Goal: Use online tool/utility: Utilize a website feature to perform a specific function

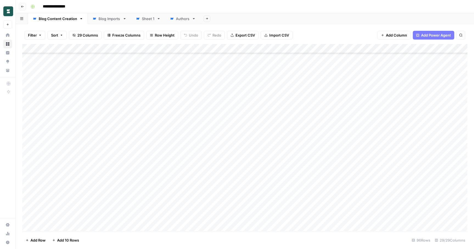
scroll to position [727, 0]
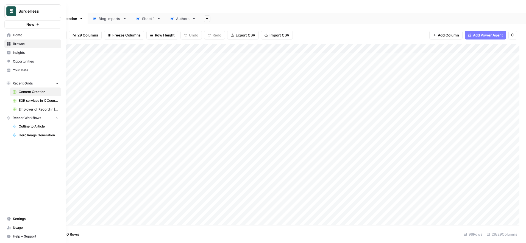
click at [9, 34] on icon at bounding box center [9, 35] width 4 height 4
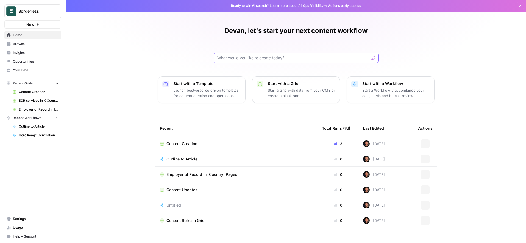
click at [231, 60] on input "text" at bounding box center [292, 57] width 151 height 5
click at [213, 92] on p "Launch best-practice driven templates for content creation and operations" at bounding box center [207, 93] width 68 height 11
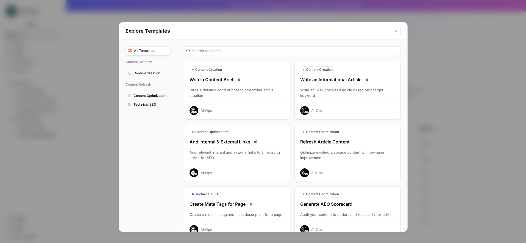
click at [147, 70] on button "Content Creation" at bounding box center [147, 73] width 45 height 9
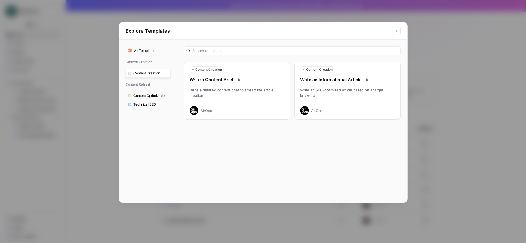
click at [395, 31] on icon "Close modal" at bounding box center [396, 31] width 4 height 4
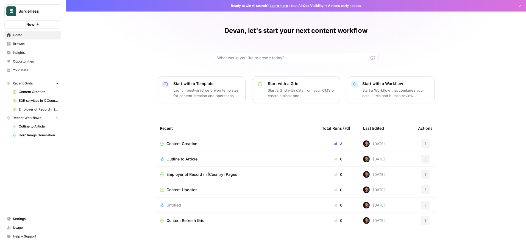
click at [185, 44] on div "Devan, let's start your next content workflow Start with a Template Launch best…" at bounding box center [296, 126] width 460 height 253
click at [223, 59] on input "text" at bounding box center [292, 57] width 151 height 5
type input "A workflow that writes LinkedIn posts for our founder"
click button "Send" at bounding box center [372, 57] width 7 height 7
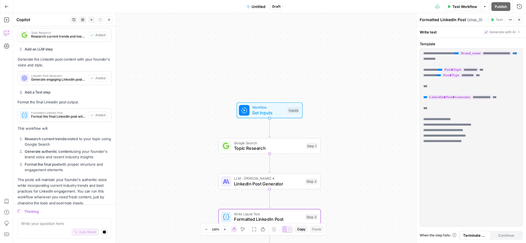
scroll to position [329, 0]
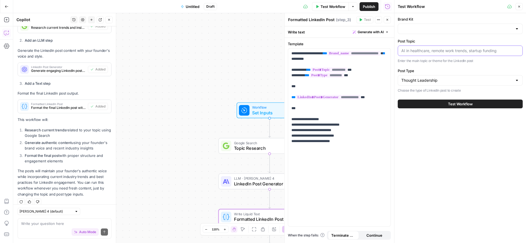
click at [416, 51] on input "Post Topic" at bounding box center [460, 50] width 118 height 5
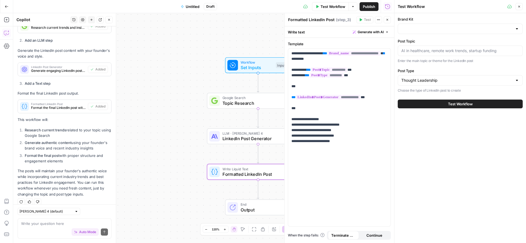
drag, startPoint x: 173, startPoint y: 102, endPoint x: 131, endPoint y: 102, distance: 42.0
click at [131, 102] on div "Workflow Set Inputs Inputs Google Search Topic Research Step 1 LLM · [PERSON_NA…" at bounding box center [203, 128] width 381 height 230
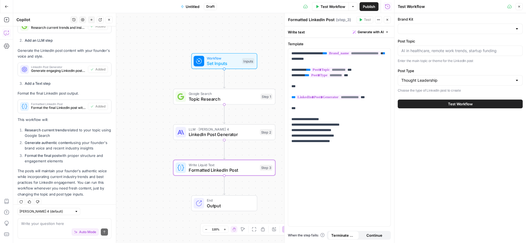
drag, startPoint x: 155, startPoint y: 160, endPoint x: 155, endPoint y: 117, distance: 42.6
click at [155, 117] on div "Workflow Set Inputs Inputs Google Search Topic Research Step 1 LLM · [PERSON_NA…" at bounding box center [203, 128] width 381 height 230
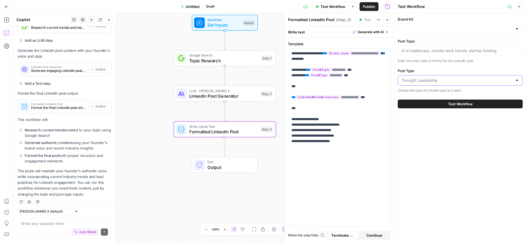
click at [432, 82] on input "Post Type" at bounding box center [456, 80] width 111 height 5
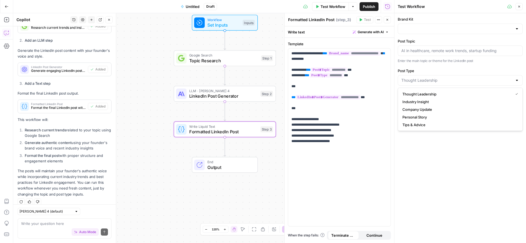
type input "Thought Leadership"
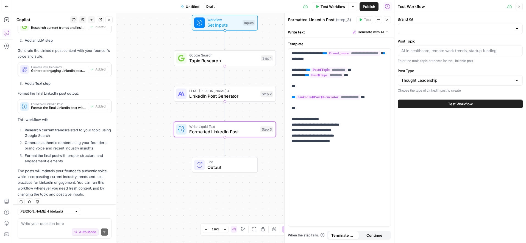
click at [407, 167] on div "Brand Kit Post Topic Enter the main topic or theme for the LinkedIn post Post T…" at bounding box center [459, 128] width 131 height 230
click at [413, 54] on div at bounding box center [459, 51] width 125 height 10
click at [419, 27] on input "Brand Kit" at bounding box center [456, 28] width 111 height 5
click at [421, 41] on span "Borderless AI" at bounding box center [458, 42] width 113 height 5
type input "Borderless AI"
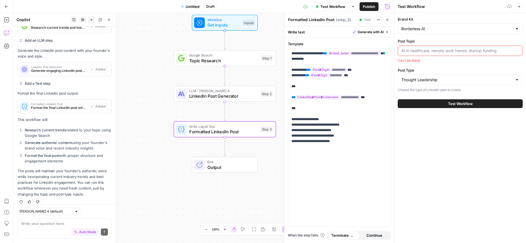
click at [412, 47] on div at bounding box center [459, 51] width 125 height 10
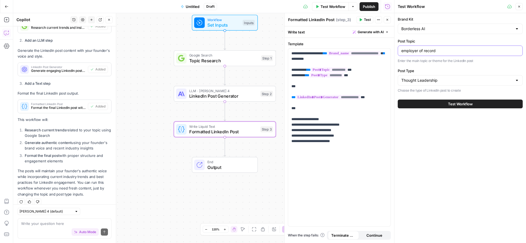
type input "employer of record"
click at [434, 107] on button "Test Workflow" at bounding box center [459, 104] width 125 height 9
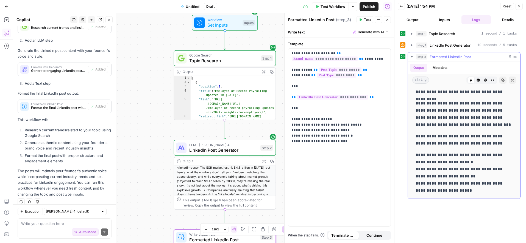
scroll to position [61, 0]
click at [474, 8] on button "Close" at bounding box center [518, 6] width 7 height 7
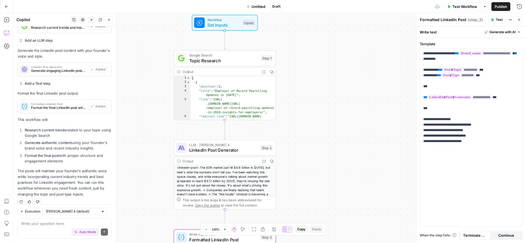
click at [28, 227] on div "Auto Mode Send" at bounding box center [64, 232] width 87 height 12
type textarea "How could we make this workflow better?"
click at [105, 232] on icon "submit" at bounding box center [104, 232] width 3 height 3
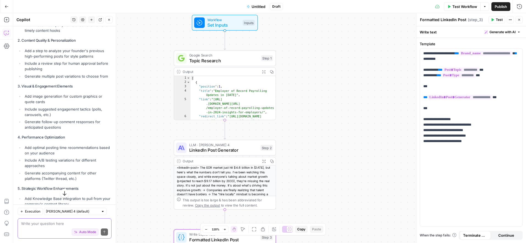
scroll to position [670, 0]
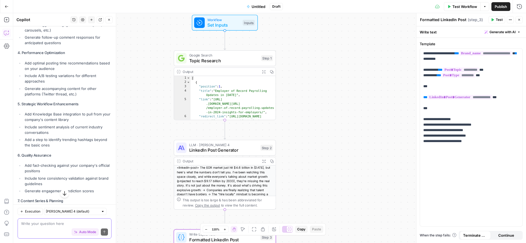
click at [27, 225] on textarea at bounding box center [64, 223] width 87 height 5
type textarea "Number 1 and 2"
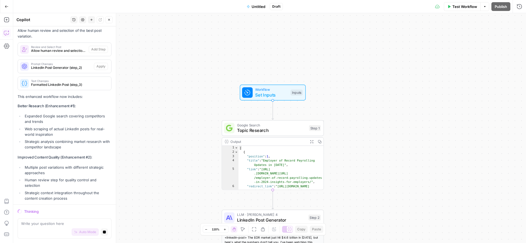
scroll to position [1126, 0]
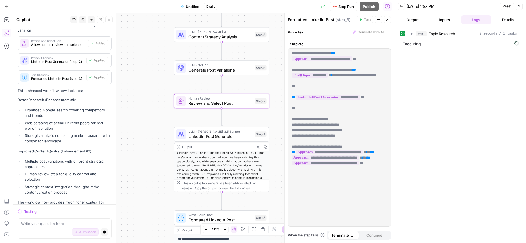
drag, startPoint x: 206, startPoint y: 69, endPoint x: 155, endPoint y: 159, distance: 103.3
click at [155, 159] on div "Workflow Set Inputs Inputs Google Search Topic Research Step 1 Output Expand Ou…" at bounding box center [203, 128] width 381 height 230
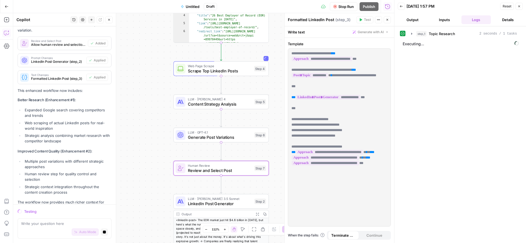
drag, startPoint x: 166, startPoint y: 101, endPoint x: 166, endPoint y: 180, distance: 79.1
click at [166, 180] on div "Workflow Set Inputs Inputs Google Search Topic Research Step 1 Output Expand Ou…" at bounding box center [203, 128] width 381 height 230
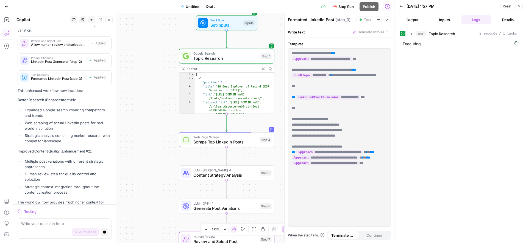
drag, startPoint x: 161, startPoint y: 82, endPoint x: 166, endPoint y: 142, distance: 59.5
click at [166, 142] on div "Workflow Set Inputs Inputs Google Search Topic Research Step 1 Output Expand Ou…" at bounding box center [203, 128] width 381 height 230
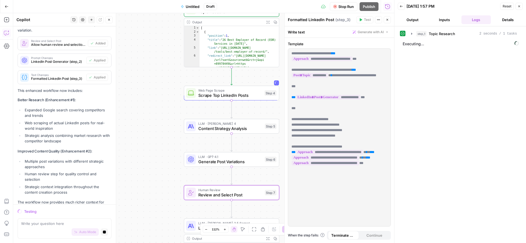
drag, startPoint x: 164, startPoint y: 197, endPoint x: 169, endPoint y: 149, distance: 48.9
click at [169, 149] on div "Workflow Set Inputs Inputs Google Search Topic Research Step 1 Output Expand Ou…" at bounding box center [203, 128] width 381 height 230
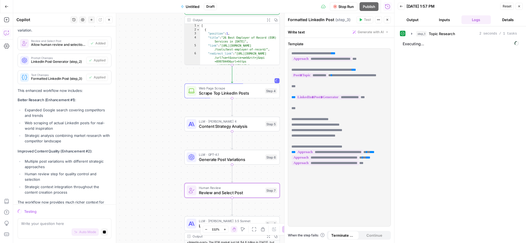
drag, startPoint x: 168, startPoint y: 172, endPoint x: 168, endPoint y: 150, distance: 21.1
click at [168, 150] on div "Workflow Set Inputs Inputs Google Search Topic Research Step 1 Output Expand Ou…" at bounding box center [203, 128] width 381 height 230
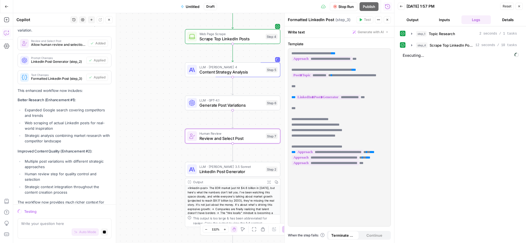
drag, startPoint x: 155, startPoint y: 177, endPoint x: 155, endPoint y: 143, distance: 34.0
click at [155, 143] on div "Workflow Set Inputs Inputs Google Search Topic Research Step 1 Output Expand Ou…" at bounding box center [203, 128] width 381 height 230
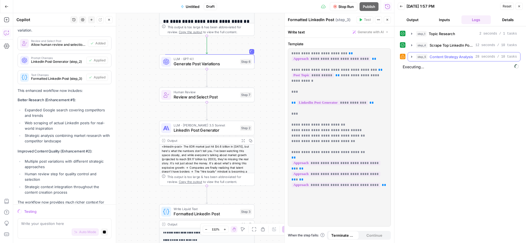
click at [411, 58] on icon "button" at bounding box center [411, 57] width 1 height 2
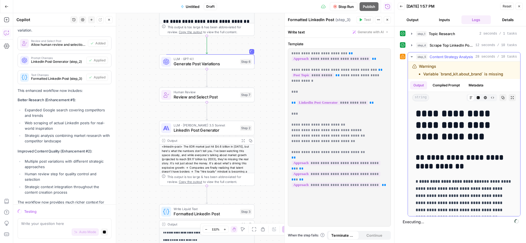
click at [411, 58] on icon "button" at bounding box center [411, 57] width 4 height 4
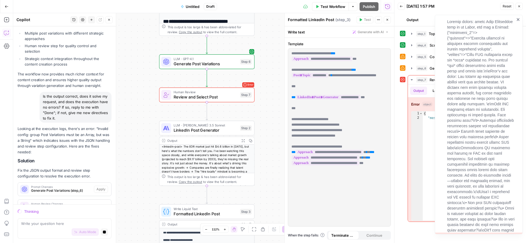
scroll to position [1254, 0]
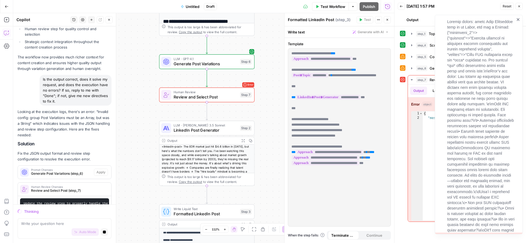
click at [222, 97] on span "Review and Select Post" at bounding box center [205, 97] width 64 height 6
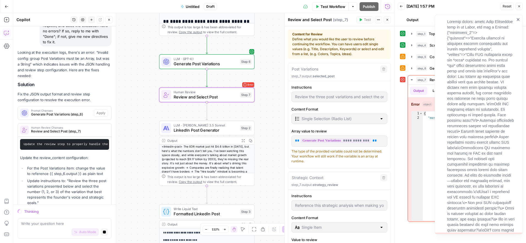
click at [474, 19] on icon "close" at bounding box center [518, 19] width 4 height 4
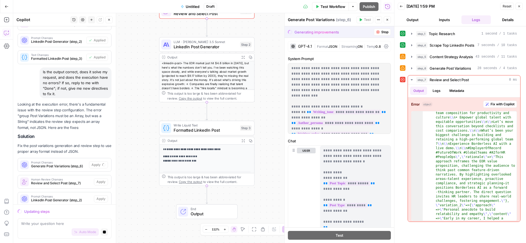
scroll to position [156, 0]
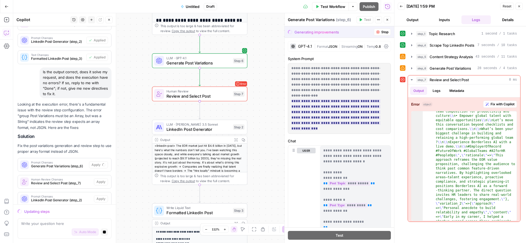
drag, startPoint x: 150, startPoint y: 66, endPoint x: 142, endPoint y: 149, distance: 82.9
click at [142, 149] on div "**********" at bounding box center [203, 128] width 381 height 230
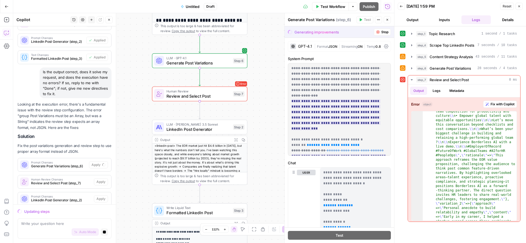
click at [191, 99] on span "Review and Select Post" at bounding box center [198, 96] width 64 height 6
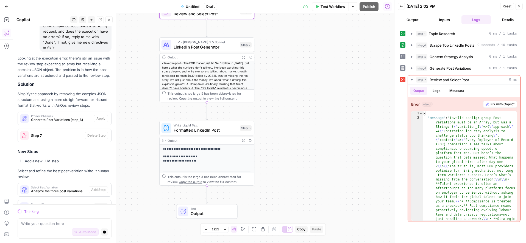
scroll to position [1650, 0]
